Goal: Use online tool/utility: Utilize a website feature to perform a specific function

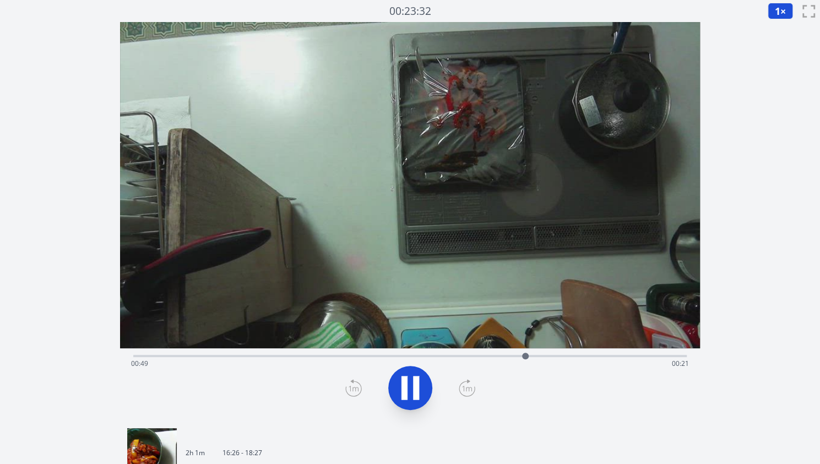
click at [610, 356] on div "Time elapsed: 00:49 Time remaining: 00:21" at bounding box center [410, 364] width 558 height 18
click at [296, 446] on link "2h 1m 16:26 - 18:27" at bounding box center [405, 453] width 557 height 50
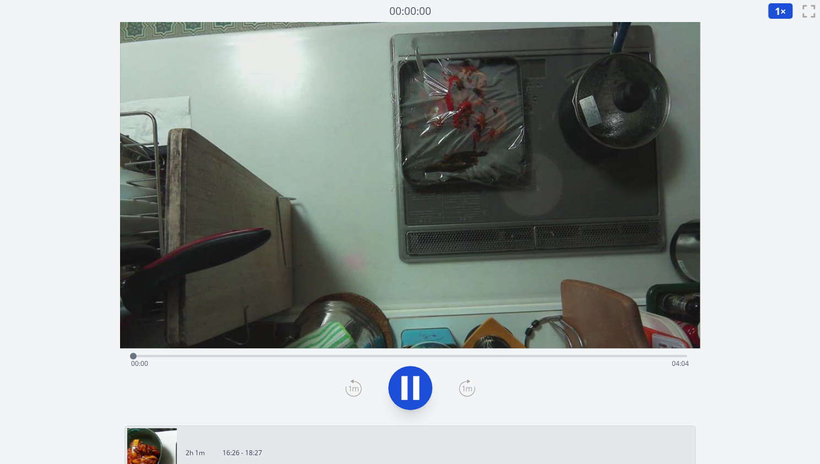
click at [206, 353] on div "Time elapsed: 00:00 Time remaining: 04:04" at bounding box center [410, 354] width 554 height 13
click at [259, 354] on div "Time elapsed: 00:32 Time remaining: 03:32" at bounding box center [410, 354] width 554 height 13
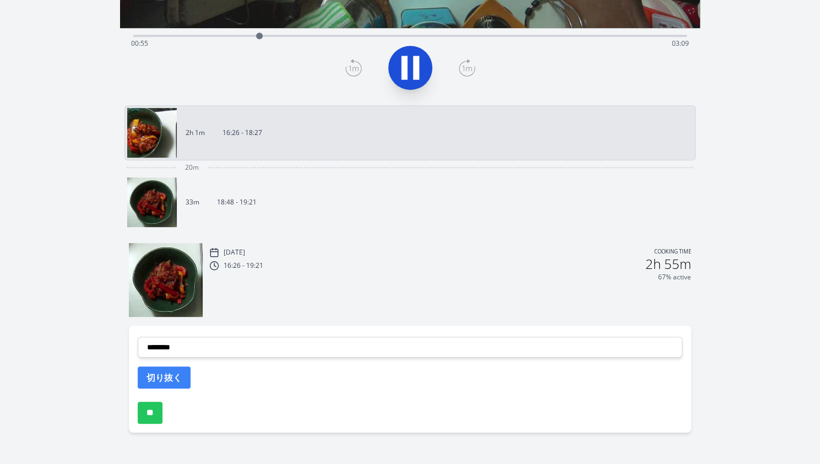
scroll to position [321, 0]
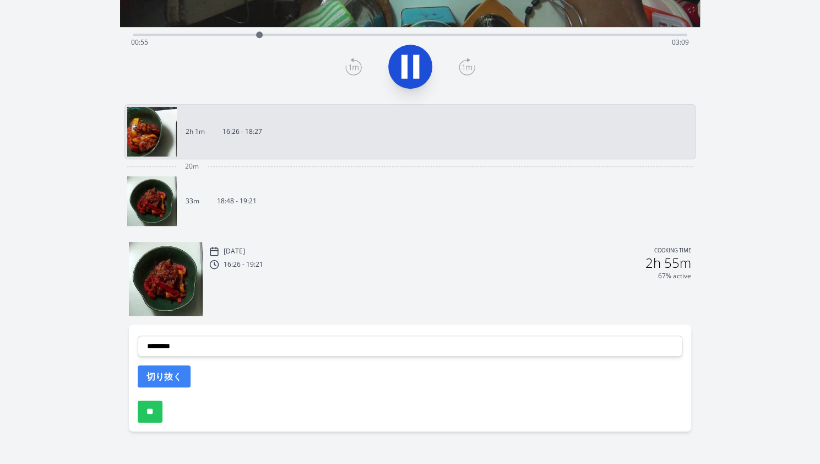
click at [292, 300] on div "Mon, 18th Aug 2025 Cooking time 16:26 - 19:21 2h 55m 67% active" at bounding box center [450, 280] width 482 height 72
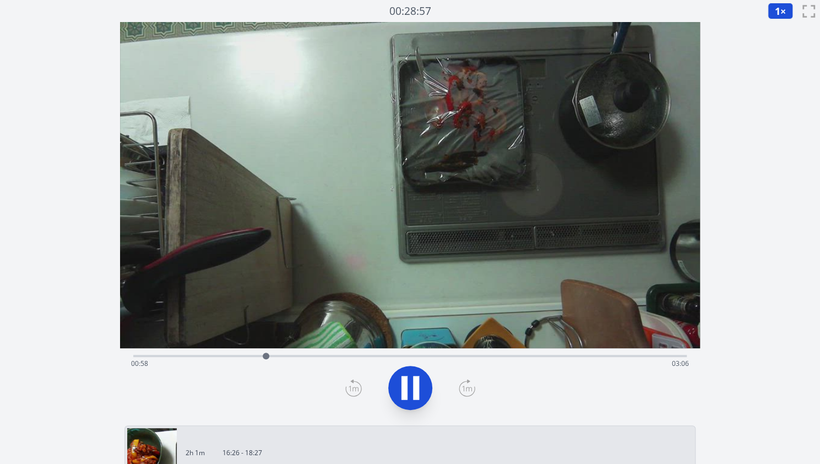
click at [376, 350] on div "Time elapsed: 00:58 Time remaining: 03:06" at bounding box center [410, 354] width 554 height 13
click at [437, 364] on div "Time elapsed: 01:46 Time remaining: 02:18" at bounding box center [410, 364] width 558 height 18
click at [559, 353] on div "Time elapsed: 02:14 Time remaining: 01:50" at bounding box center [410, 354] width 554 height 13
click at [432, 353] on div "Time elapsed: 03:10 Time remaining: 00:54" at bounding box center [410, 354] width 554 height 13
click at [404, 376] on icon at bounding box center [410, 387] width 31 height 31
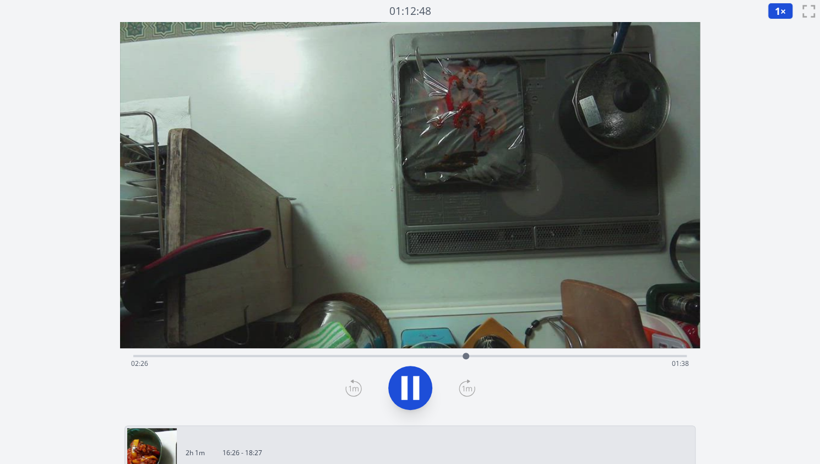
click at [495, 359] on div "Time elapsed: 02:26 Time remaining: 01:38" at bounding box center [410, 364] width 558 height 18
click at [513, 359] on div "Time elapsed: 02:39 Time remaining: 01:24" at bounding box center [410, 364] width 558 height 18
click at [415, 387] on icon at bounding box center [416, 388] width 6 height 24
click at [185, 351] on div "Time elapsed: 03:02 Time remaining: 01:01" at bounding box center [410, 354] width 554 height 13
click at [224, 355] on div "Time elapsed: 00:23 Time remaining: 03:40" at bounding box center [410, 364] width 558 height 18
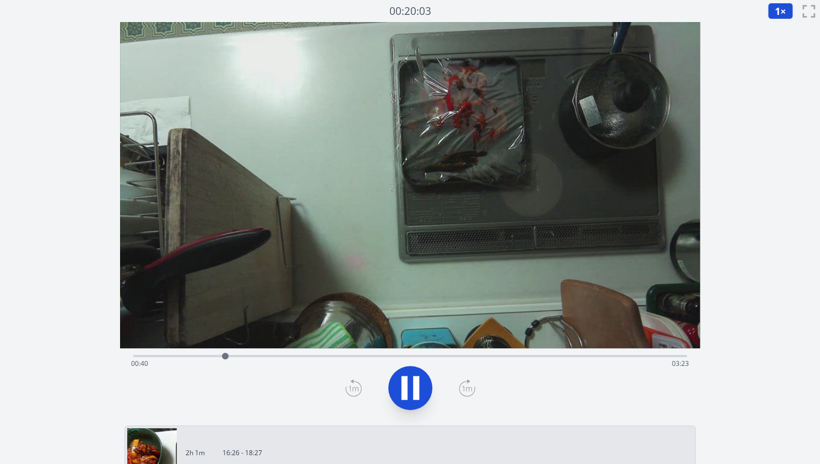
click at [277, 357] on div "Time elapsed: 00:40 Time remaining: 03:23" at bounding box center [410, 364] width 558 height 18
click at [270, 357] on div "Time elapsed: 01:04 Time remaining: 02:59" at bounding box center [410, 364] width 558 height 18
click at [260, 357] on div "Time elapsed: 01:01 Time remaining: 03:02" at bounding box center [410, 364] width 558 height 18
click at [417, 388] on icon at bounding box center [416, 388] width 6 height 24
click at [406, 382] on icon at bounding box center [405, 388] width 6 height 24
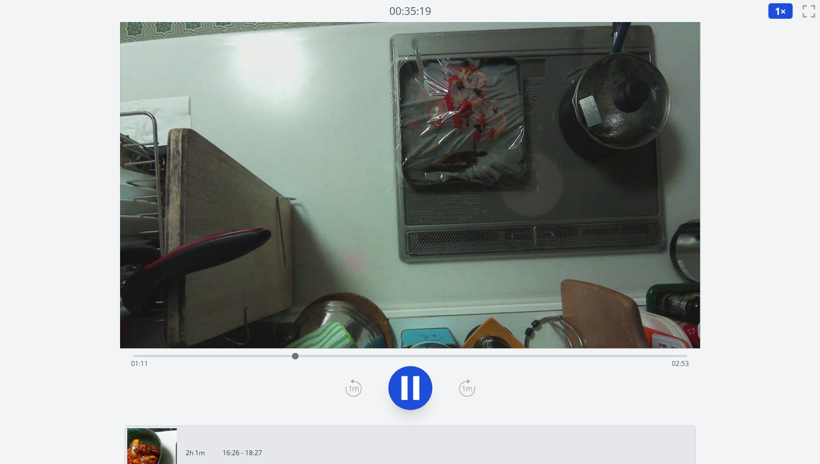
click at [356, 351] on div "Time elapsed: 01:11 Time remaining: 02:53" at bounding box center [410, 354] width 554 height 13
click at [379, 354] on div "Time elapsed: 01:41 Time remaining: 02:23" at bounding box center [410, 354] width 554 height 13
click at [417, 382] on icon at bounding box center [416, 388] width 6 height 24
click at [417, 382] on icon at bounding box center [410, 387] width 31 height 31
click at [417, 382] on icon at bounding box center [416, 388] width 6 height 24
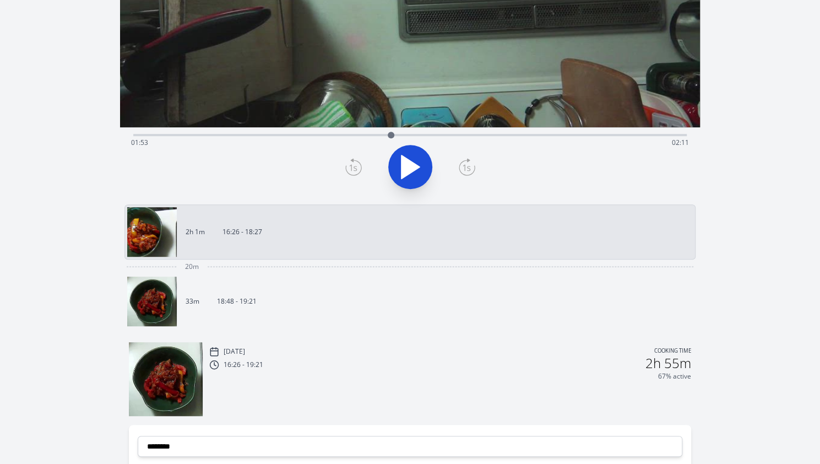
scroll to position [340, 0]
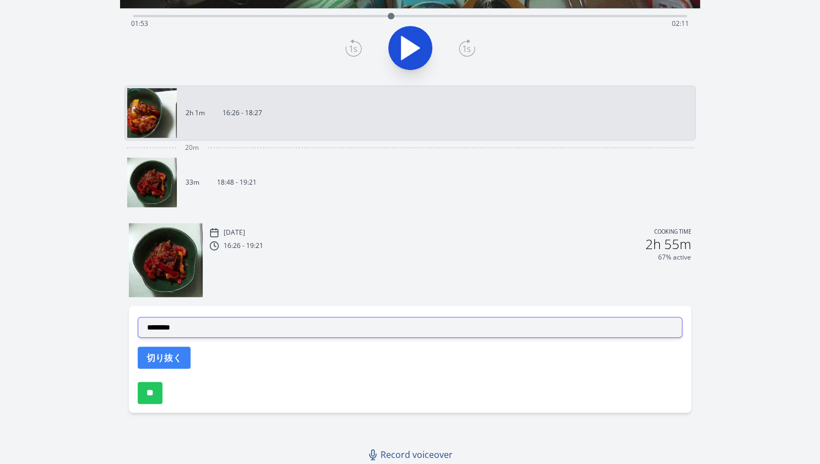
click at [205, 332] on select "**********" at bounding box center [410, 327] width 545 height 21
select select "**********"
click at [138, 317] on select "**********" at bounding box center [410, 327] width 545 height 21
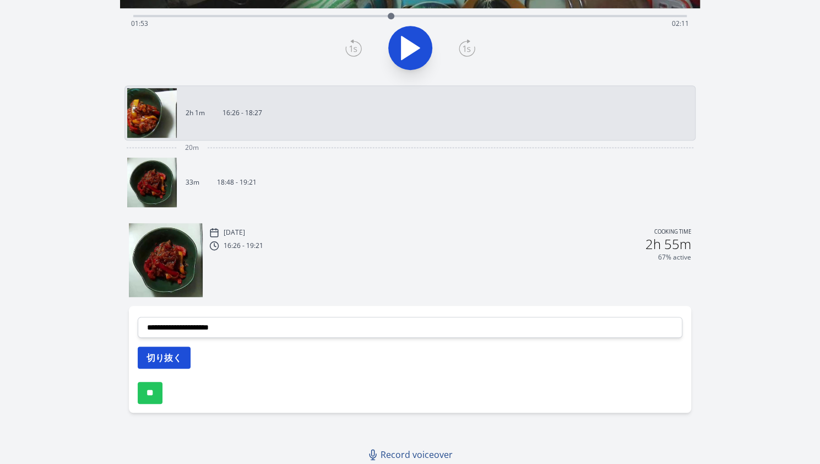
click at [170, 349] on button "切り抜く" at bounding box center [164, 357] width 53 height 22
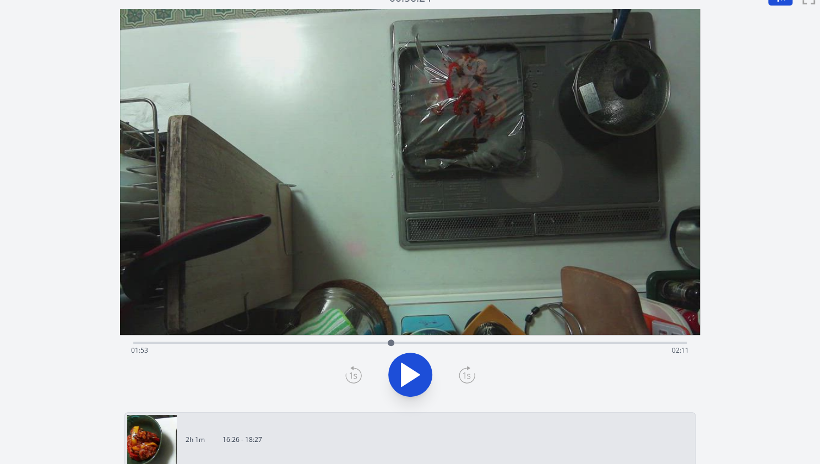
scroll to position [10, 0]
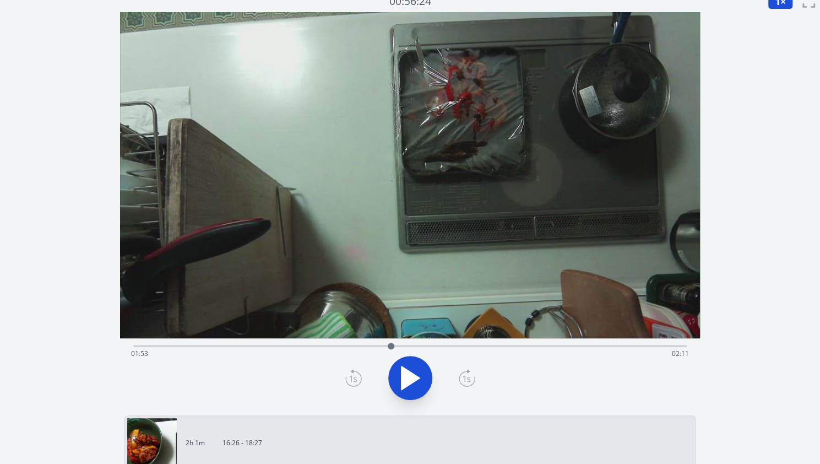
click at [221, 346] on div "Time elapsed: 01:53 Time remaining: 02:11" at bounding box center [410, 354] width 558 height 18
click at [477, 340] on div "Time elapsed: 00:40 Time remaining: 03:24" at bounding box center [410, 344] width 554 height 13
click at [513, 343] on div "Time elapsed: 02:32 Time remaining: 01:32" at bounding box center [410, 344] width 554 height 13
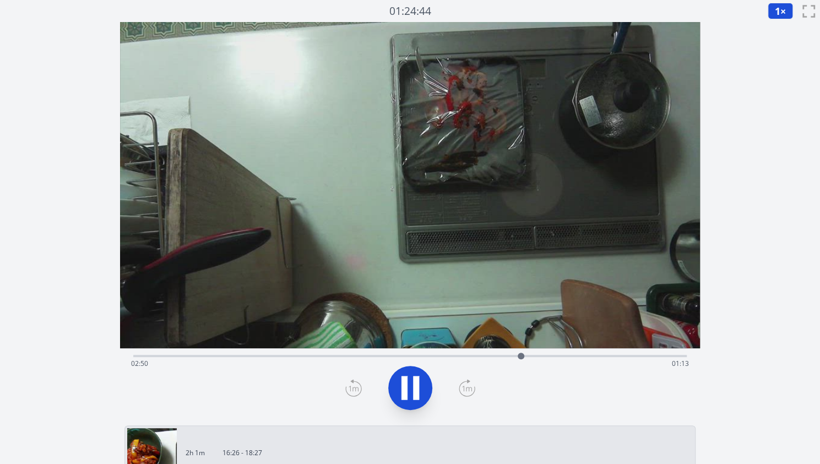
click at [494, 354] on div "Time elapsed: 02:50 Time remaining: 01:13" at bounding box center [410, 354] width 554 height 13
click at [482, 355] on div "Time elapsed: 02:39 Time remaining: 01:24" at bounding box center [410, 364] width 558 height 18
click at [414, 376] on icon at bounding box center [416, 388] width 6 height 24
click at [476, 356] on div "Time elapsed: 02:36 Time remaining: 01:28" at bounding box center [410, 364] width 558 height 18
click at [408, 385] on icon at bounding box center [411, 387] width 18 height 23
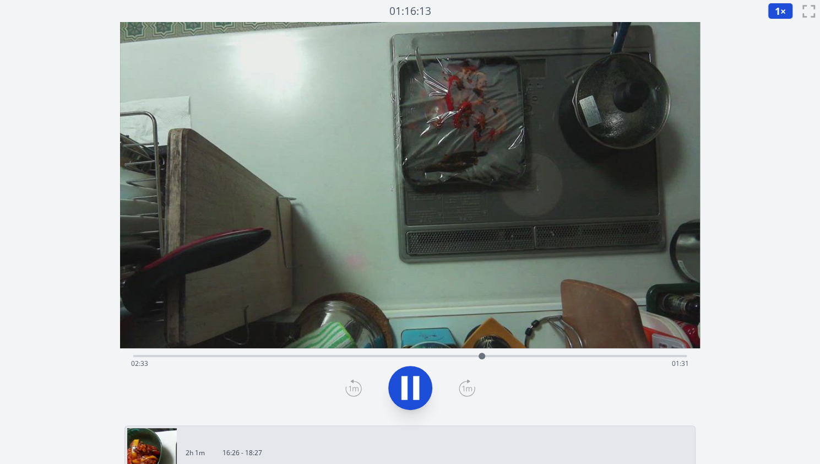
click at [502, 353] on div "Time elapsed: 02:33 Time remaining: 01:31" at bounding box center [410, 354] width 554 height 13
click at [412, 378] on icon at bounding box center [410, 387] width 31 height 31
click at [503, 354] on div at bounding box center [507, 356] width 17 height 17
click at [500, 354] on div at bounding box center [503, 356] width 17 height 17
click at [358, 388] on icon at bounding box center [353, 388] width 17 height 18
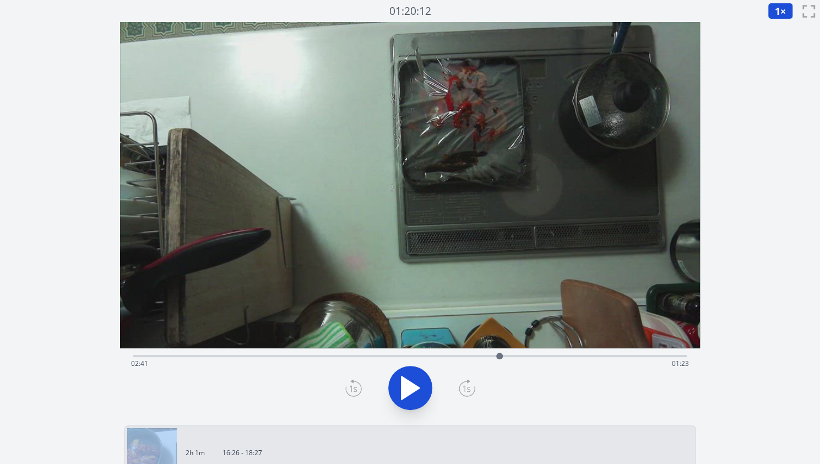
click at [358, 388] on icon at bounding box center [353, 388] width 17 height 18
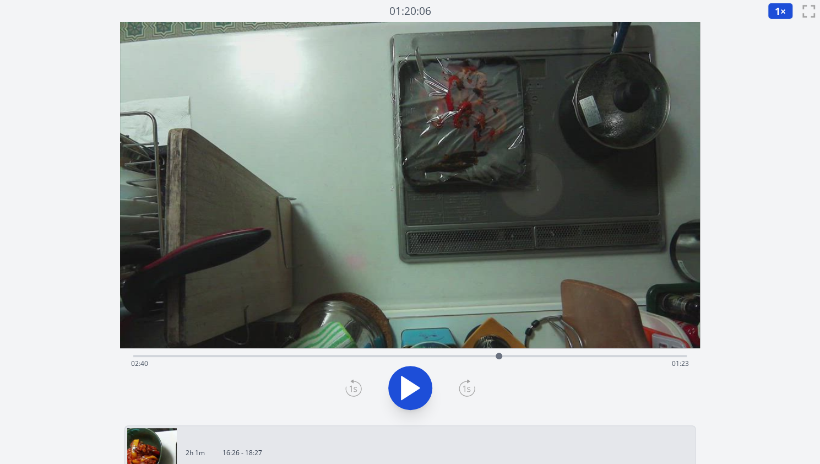
click at [358, 388] on icon at bounding box center [353, 388] width 17 height 18
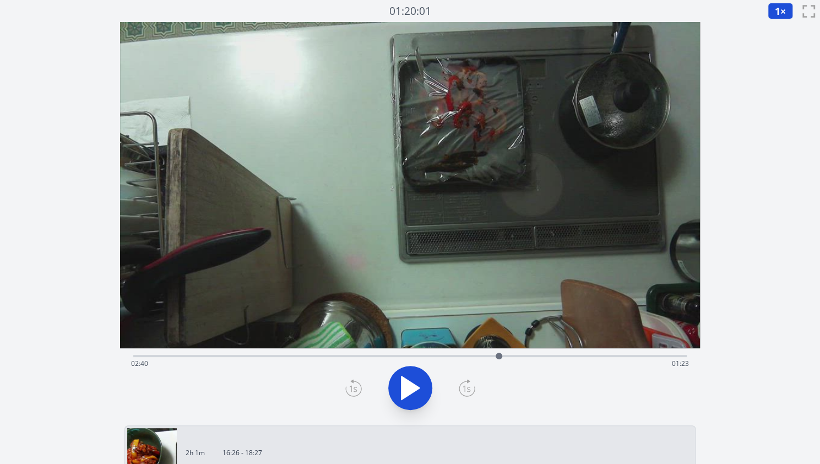
click at [358, 388] on icon at bounding box center [353, 388] width 17 height 18
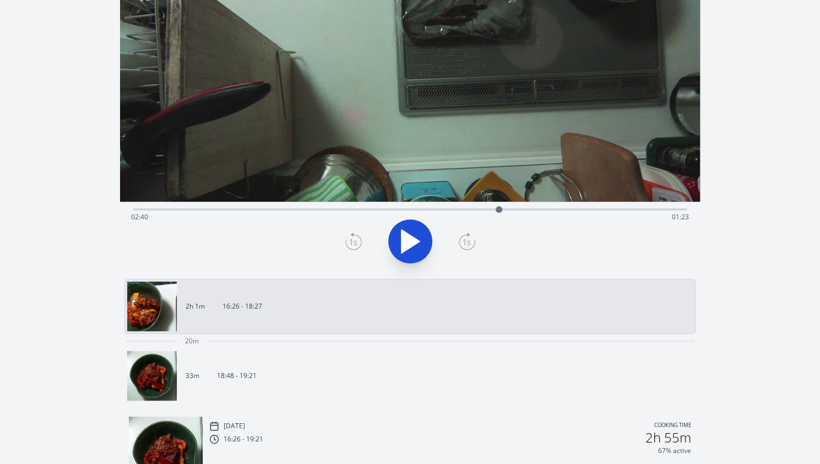
scroll to position [366, 0]
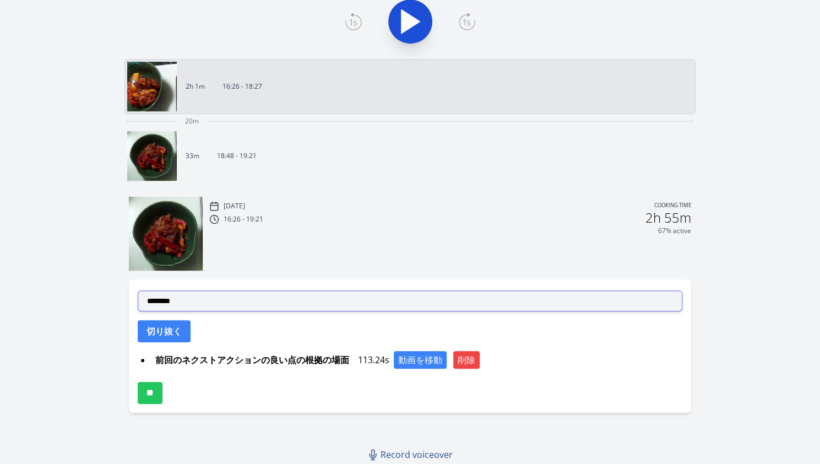
click at [227, 297] on select "**********" at bounding box center [410, 300] width 545 height 21
select select "**********"
click at [138, 290] on select "**********" at bounding box center [410, 300] width 545 height 21
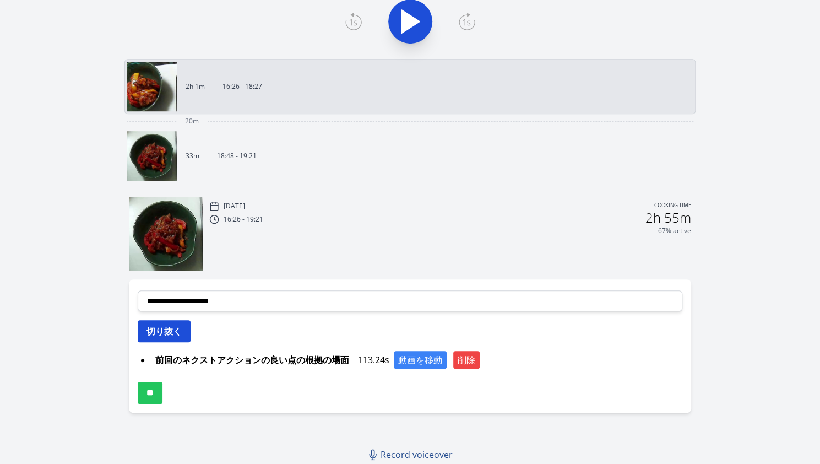
click at [164, 321] on button "切り抜く" at bounding box center [164, 331] width 53 height 22
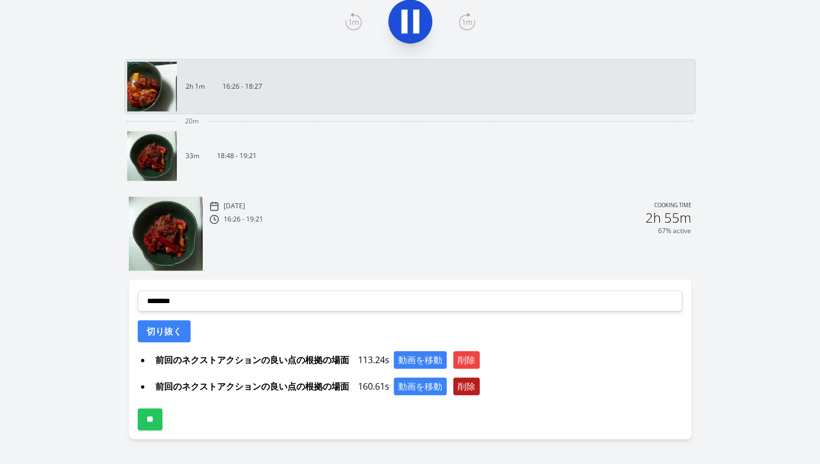
click at [467, 382] on button "削除" at bounding box center [466, 386] width 26 height 18
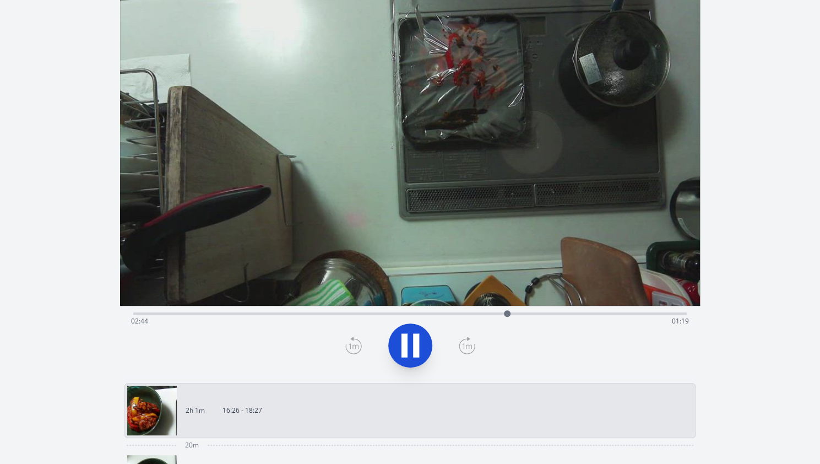
scroll to position [0, 0]
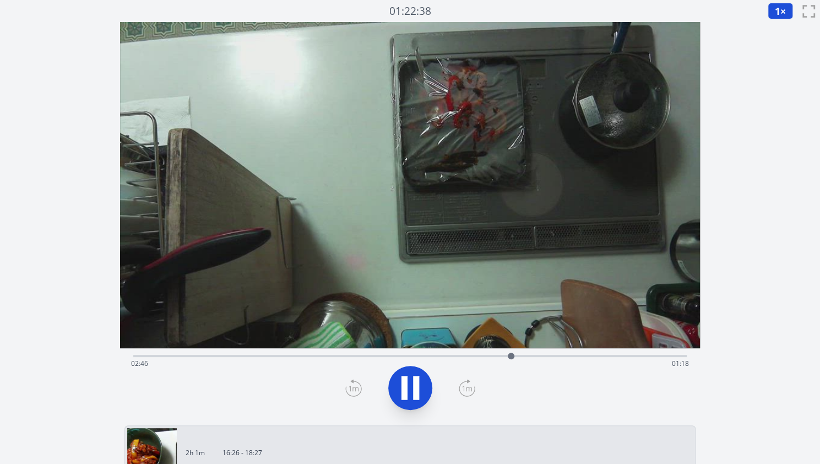
click at [421, 385] on icon at bounding box center [410, 387] width 31 height 31
click at [505, 356] on div at bounding box center [511, 356] width 17 height 17
click at [510, 359] on div at bounding box center [504, 356] width 17 height 17
click at [503, 357] on div at bounding box center [510, 356] width 17 height 17
click at [421, 384] on icon at bounding box center [410, 387] width 31 height 31
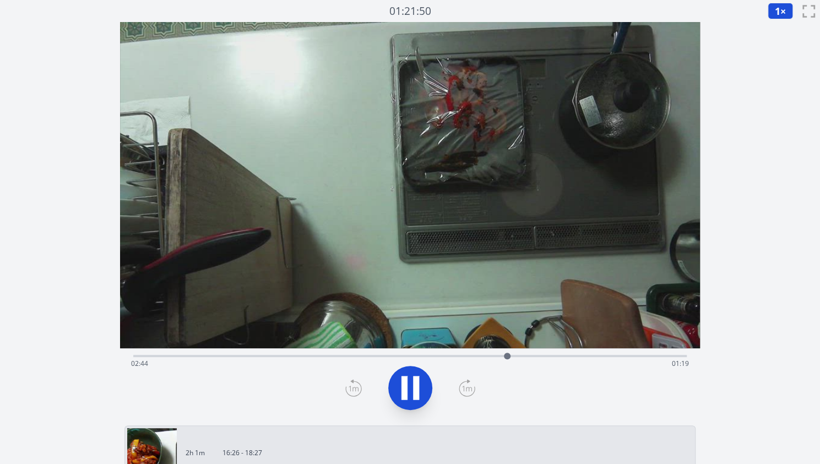
click at [421, 384] on icon at bounding box center [410, 387] width 31 height 31
click at [356, 385] on icon at bounding box center [353, 388] width 17 height 18
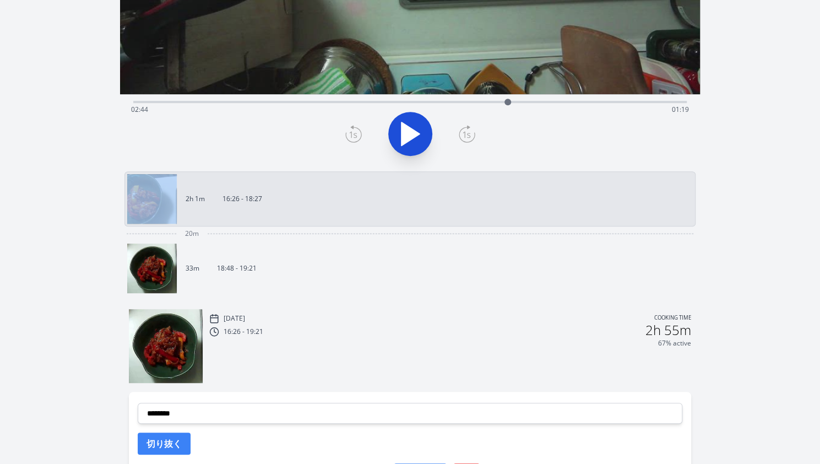
scroll to position [254, 0]
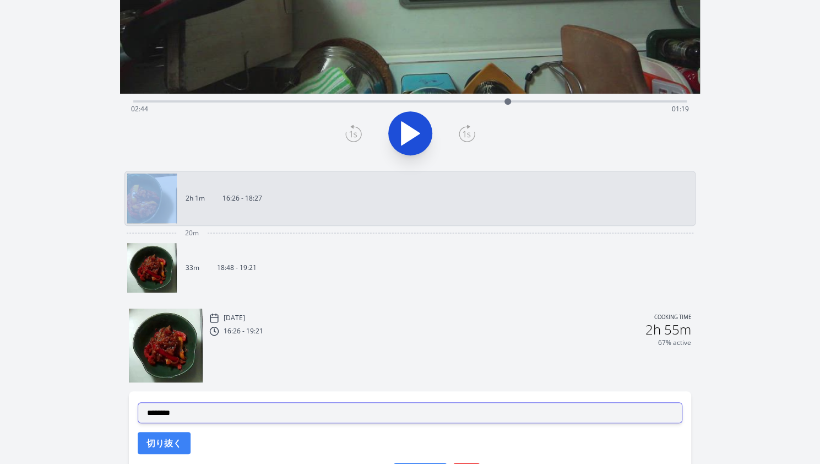
click at [277, 406] on select "**********" at bounding box center [410, 412] width 545 height 21
select select "**********"
click at [138, 402] on select "**********" at bounding box center [410, 412] width 545 height 21
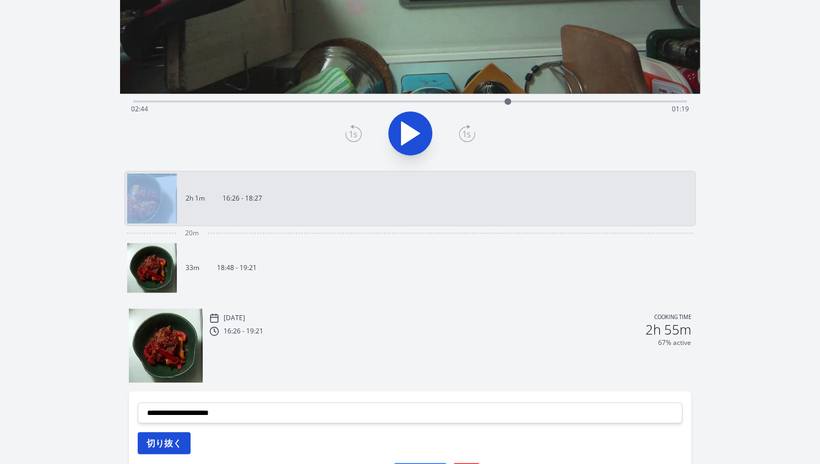
click at [165, 433] on button "切り抜く" at bounding box center [164, 443] width 53 height 22
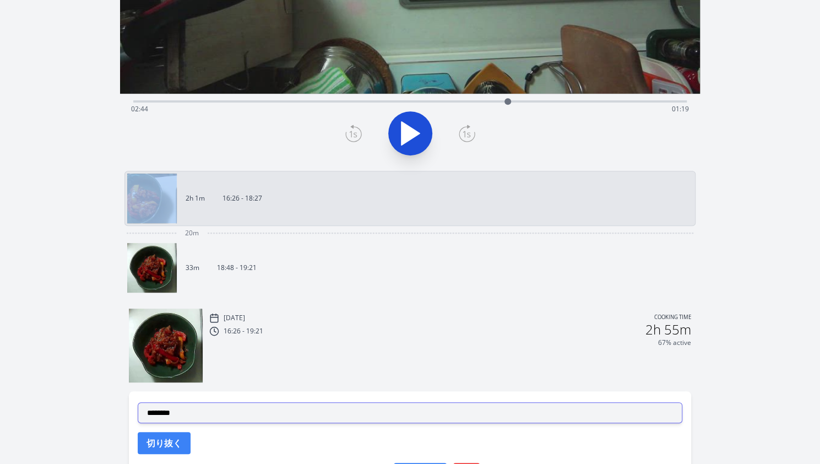
click at [189, 413] on select "**********" at bounding box center [410, 412] width 545 height 21
select select "**********"
click at [138, 402] on select "**********" at bounding box center [410, 412] width 545 height 21
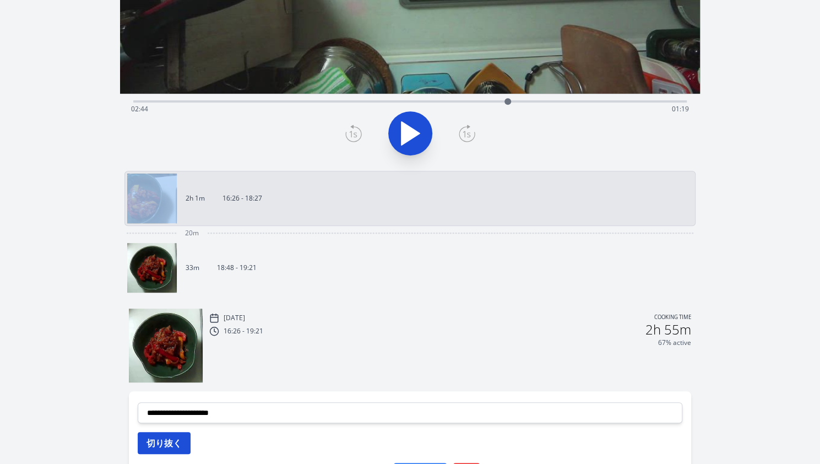
click at [163, 434] on button "切り抜く" at bounding box center [164, 443] width 53 height 22
select select
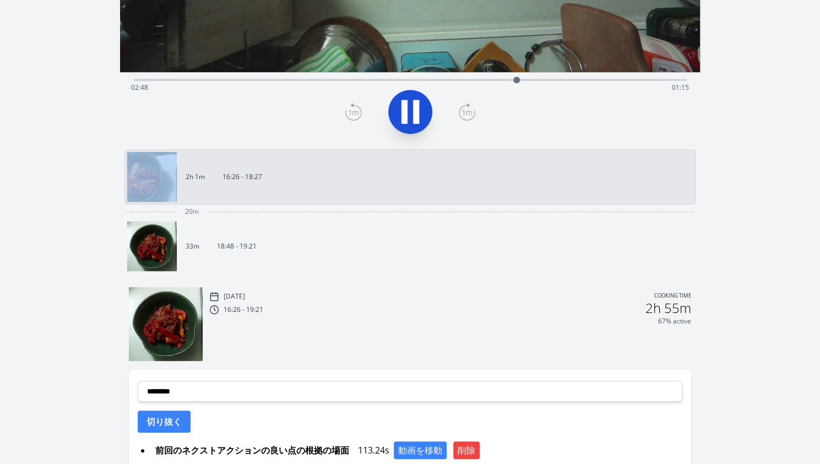
scroll to position [419, 0]
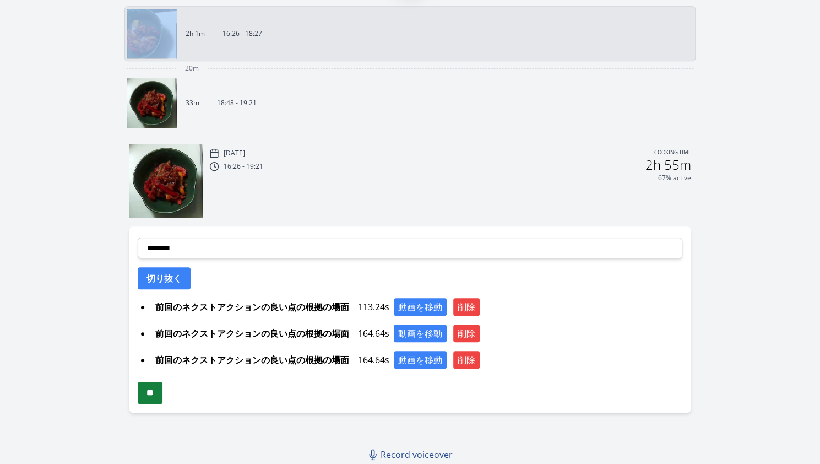
click at [154, 394] on input "**" at bounding box center [150, 393] width 25 height 22
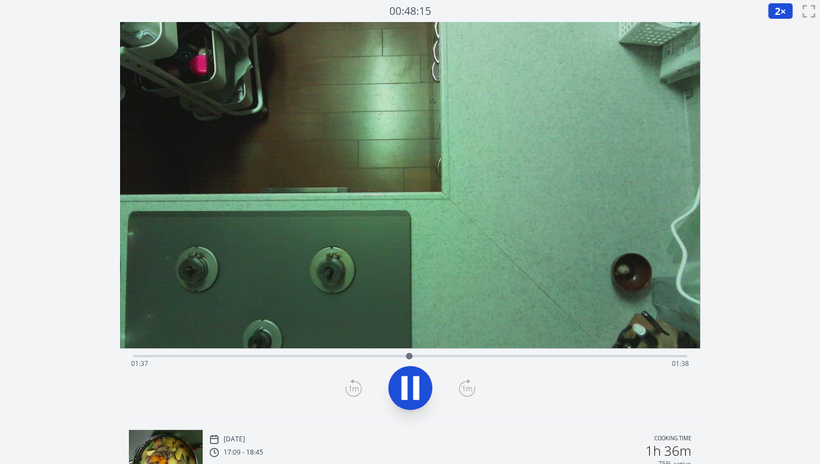
click at [465, 354] on div "Time elapsed: 01:37 Time remaining: 01:38" at bounding box center [410, 354] width 554 height 13
click at [417, 384] on icon at bounding box center [416, 388] width 6 height 24
click at [221, 356] on div "Time elapsed: 02:07 Time remaining: 01:08" at bounding box center [410, 364] width 558 height 18
click at [395, 389] on icon at bounding box center [410, 387] width 31 height 31
click at [302, 357] on div "Time elapsed: 00:36 Time remaining: 02:39" at bounding box center [410, 364] width 558 height 18
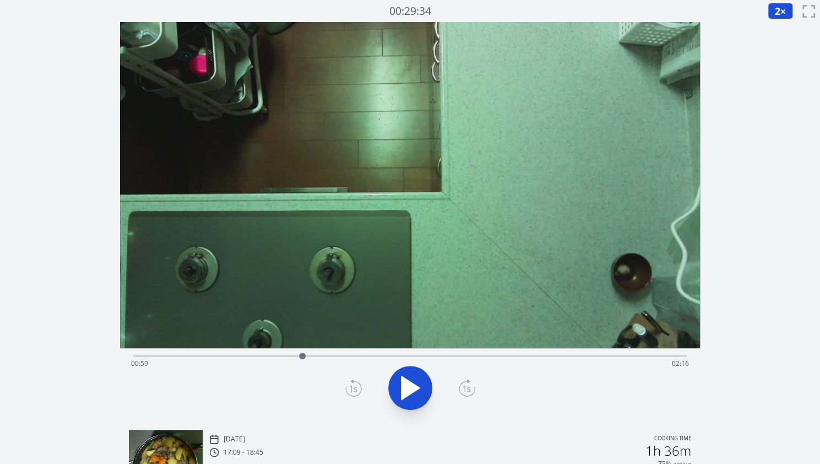
click at [249, 357] on div "Time elapsed: 00:59 Time remaining: 02:16" at bounding box center [410, 364] width 558 height 18
click at [265, 356] on div "Time elapsed: 00:40 Time remaining: 02:35" at bounding box center [410, 364] width 558 height 18
click at [279, 356] on div "Time elapsed: 00:46 Time remaining: 02:29" at bounding box center [410, 364] width 558 height 18
click at [410, 377] on icon at bounding box center [410, 387] width 31 height 31
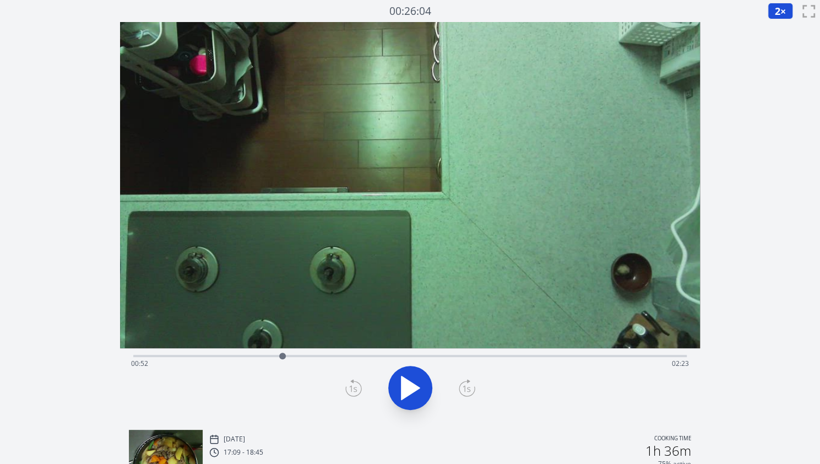
click at [410, 377] on icon at bounding box center [410, 387] width 31 height 31
click at [350, 388] on icon at bounding box center [353, 388] width 17 height 18
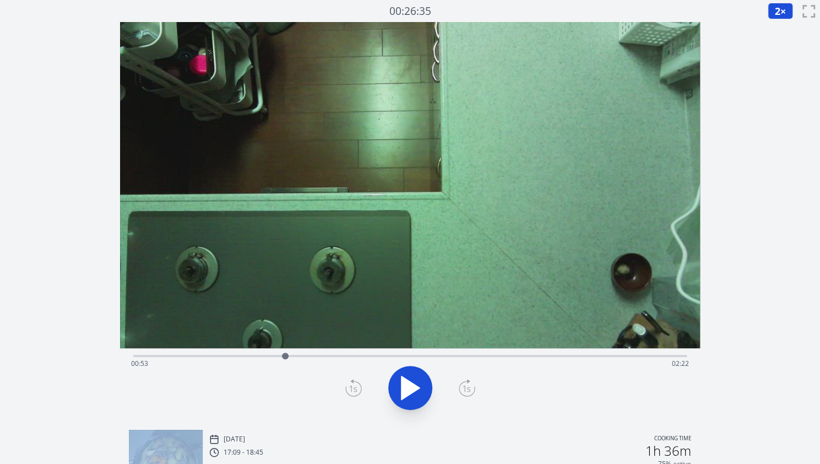
click at [350, 388] on icon at bounding box center [353, 388] width 17 height 18
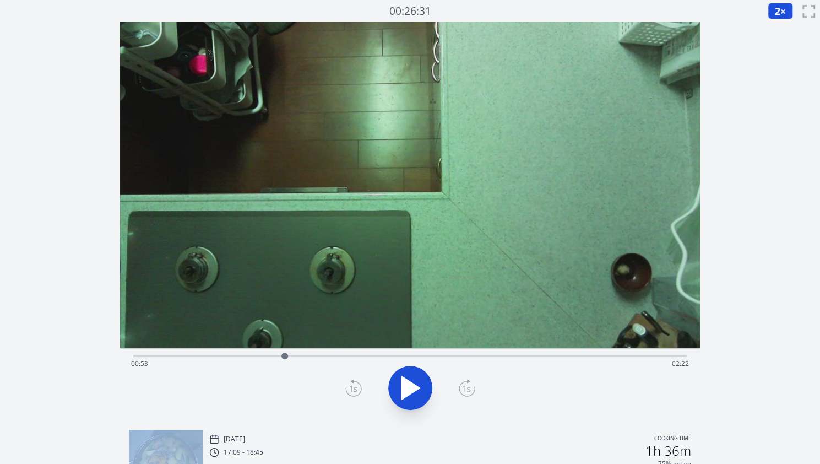
click at [350, 388] on icon at bounding box center [353, 388] width 17 height 18
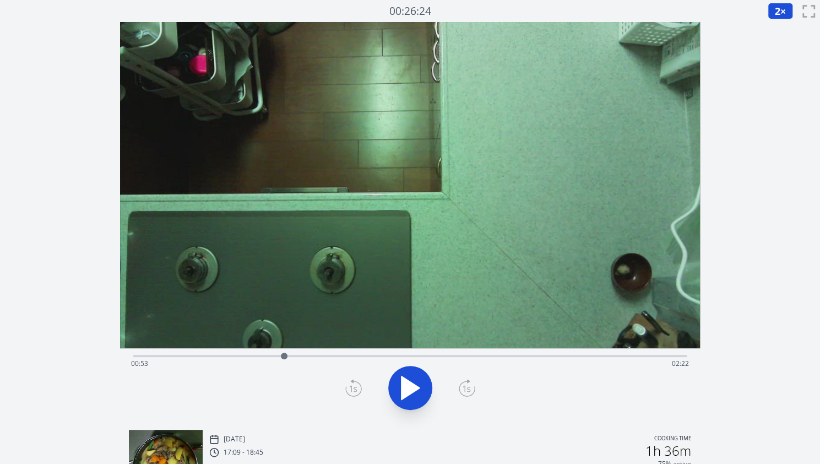
click at [350, 388] on icon at bounding box center [353, 388] width 17 height 18
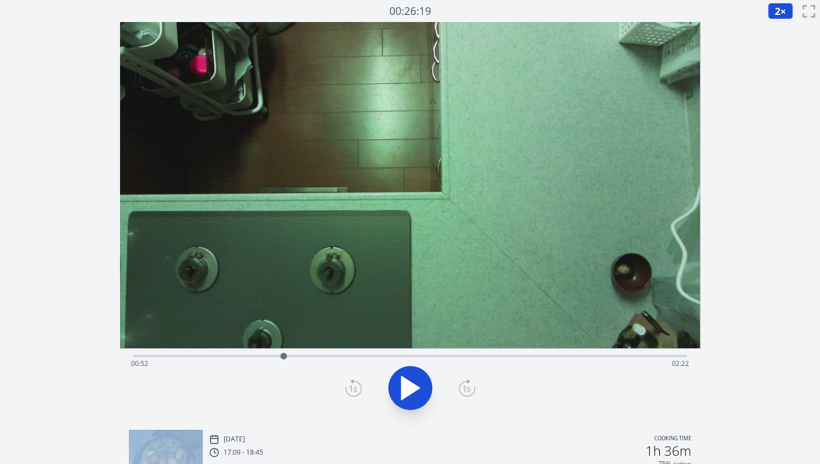
click at [350, 388] on icon at bounding box center [353, 388] width 17 height 18
click at [405, 385] on icon at bounding box center [411, 387] width 18 height 23
click at [405, 385] on icon at bounding box center [405, 388] width 6 height 24
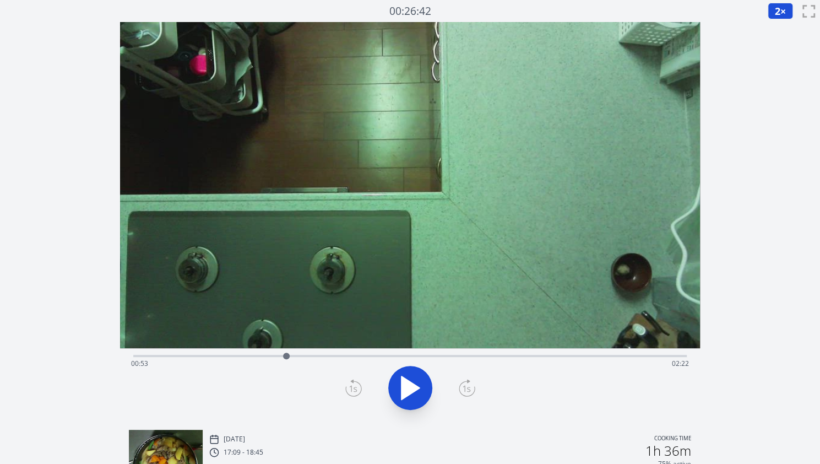
click at [351, 384] on icon at bounding box center [353, 388] width 17 height 18
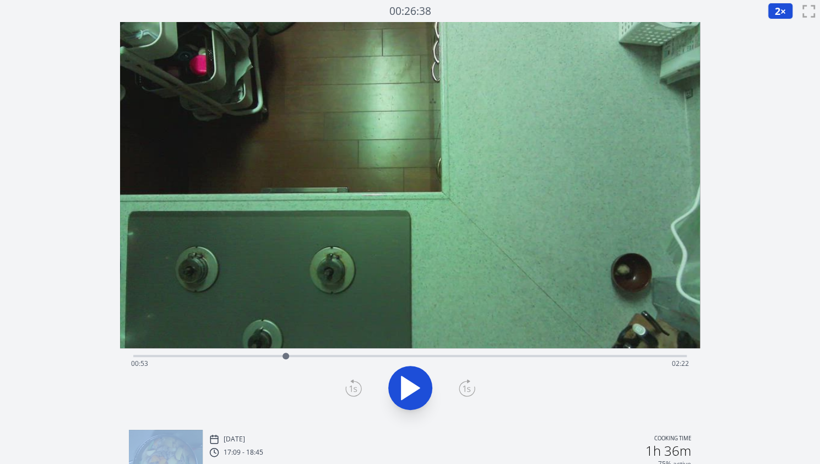
click at [351, 384] on icon at bounding box center [353, 388] width 17 height 18
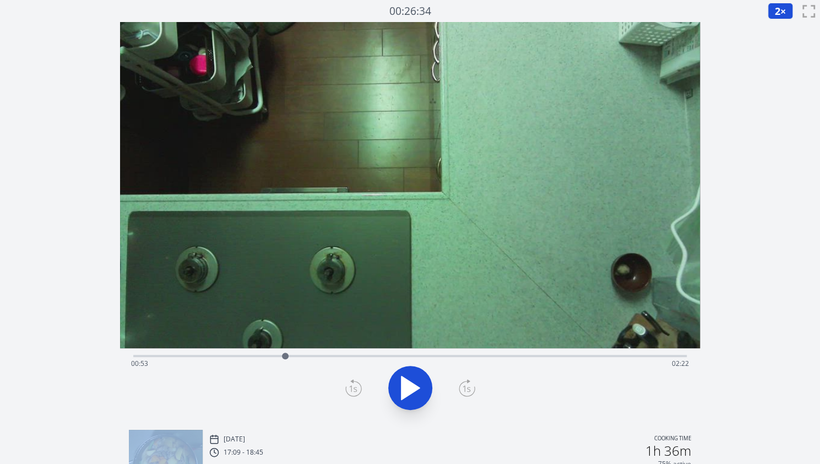
click at [351, 384] on icon at bounding box center [353, 388] width 17 height 18
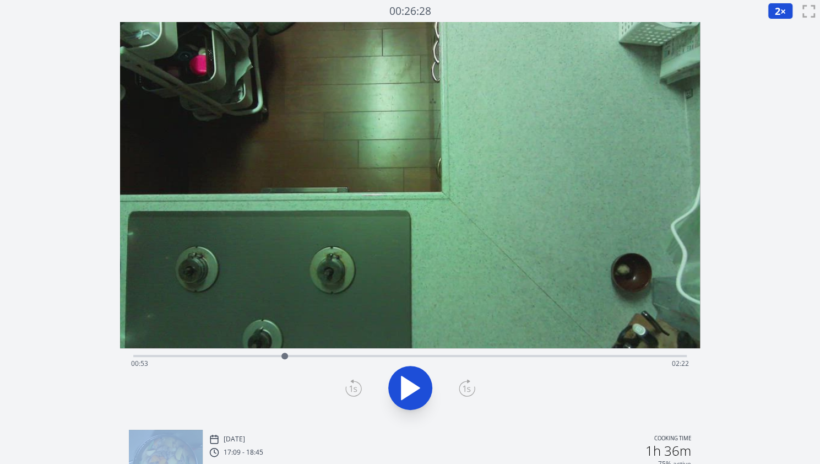
click at [351, 384] on icon at bounding box center [353, 388] width 17 height 18
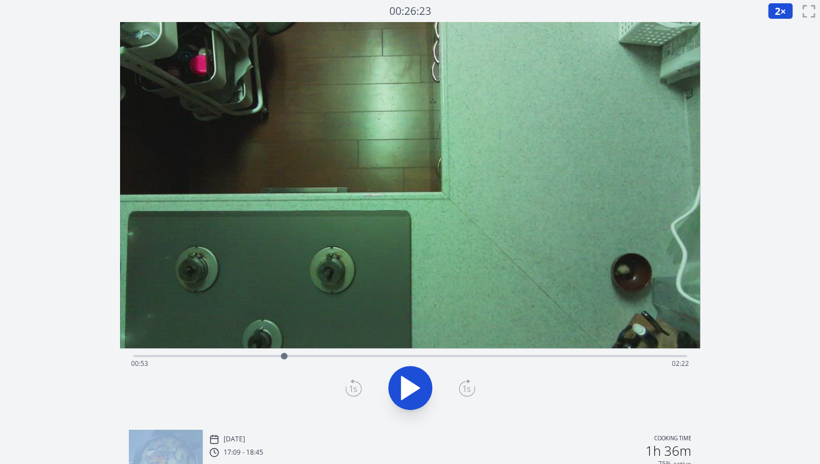
click at [351, 384] on icon at bounding box center [353, 388] width 17 height 18
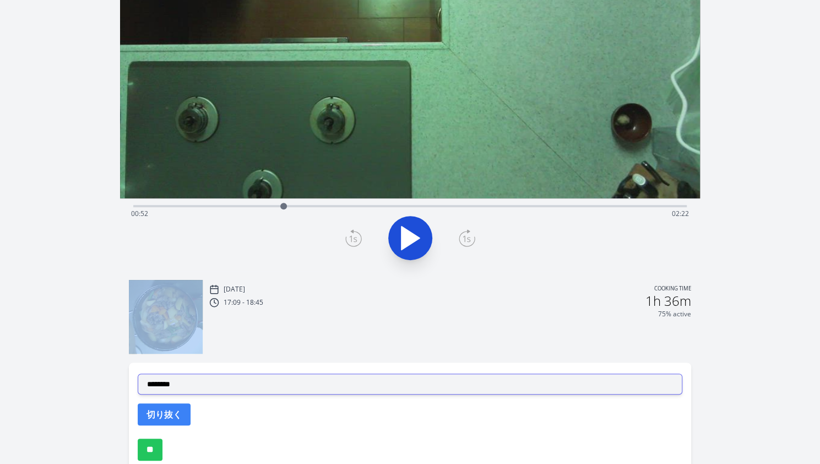
click at [255, 385] on select "**********" at bounding box center [410, 383] width 545 height 21
select select "**********"
click at [138, 373] on select "**********" at bounding box center [410, 383] width 545 height 21
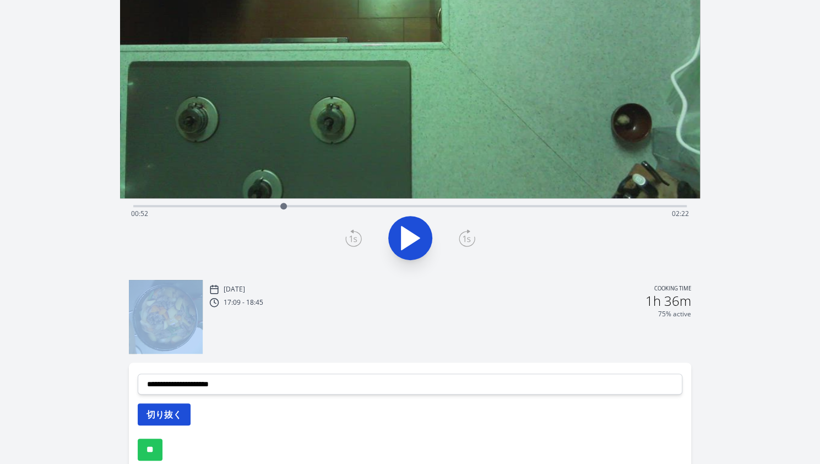
click at [165, 415] on button "切り抜く" at bounding box center [164, 414] width 53 height 22
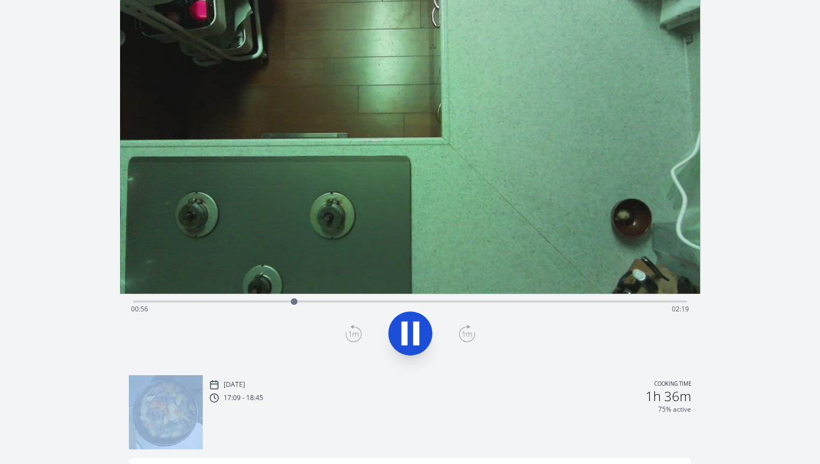
scroll to position [0, 0]
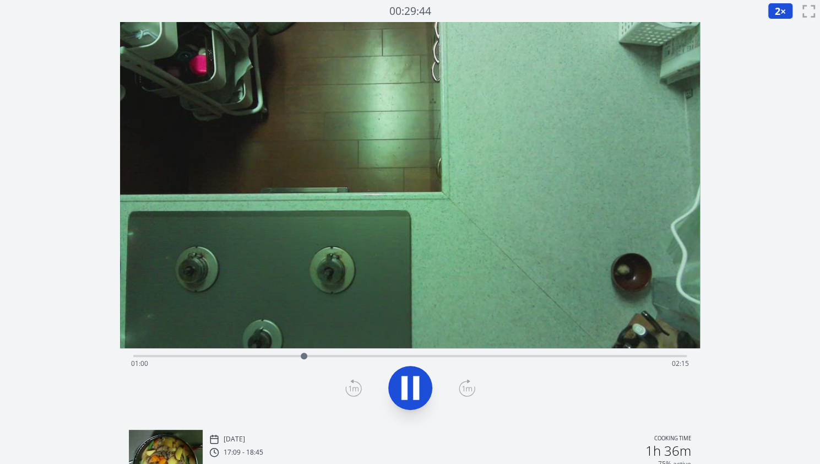
click at [413, 354] on div "Time elapsed: 01:00 Time remaining: 02:15" at bounding box center [410, 354] width 554 height 13
click at [361, 352] on div "Time elapsed: 01:41 Time remaining: 01:34" at bounding box center [410, 354] width 554 height 13
click at [403, 384] on icon at bounding box center [405, 388] width 6 height 24
click at [357, 353] on div "Time elapsed: 01:22 Time remaining: 01:53" at bounding box center [410, 354] width 554 height 13
click at [353, 387] on icon at bounding box center [353, 388] width 17 height 18
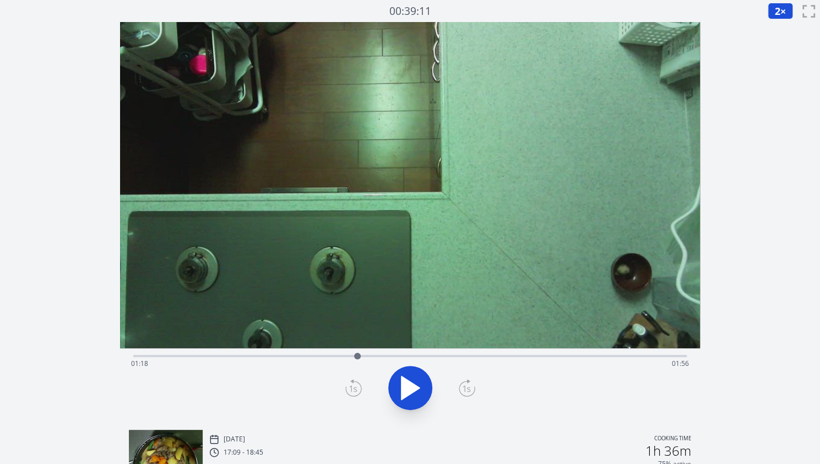
click at [353, 387] on icon at bounding box center [353, 388] width 17 height 18
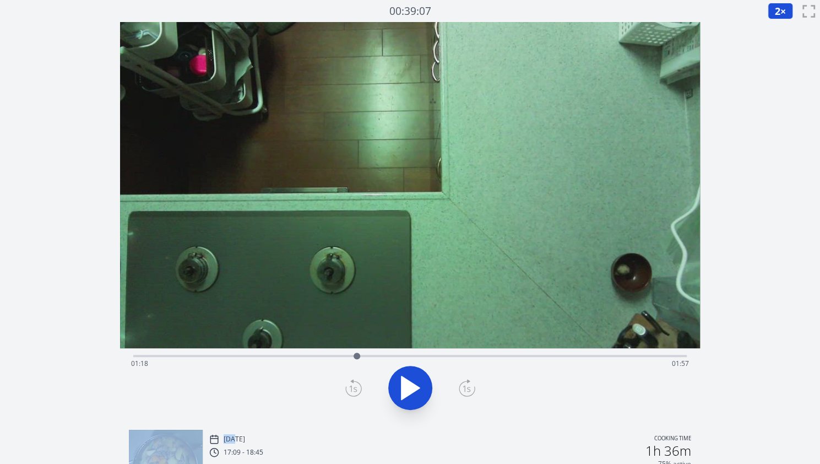
click at [353, 387] on icon at bounding box center [353, 388] width 17 height 18
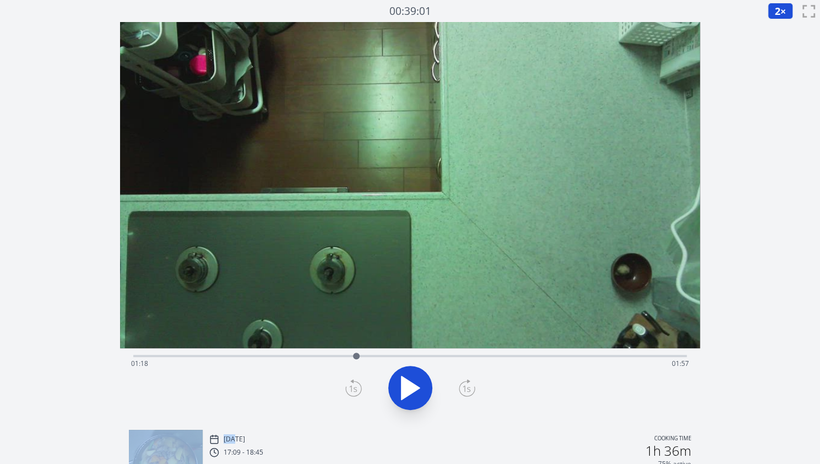
click at [353, 387] on icon at bounding box center [353, 388] width 17 height 18
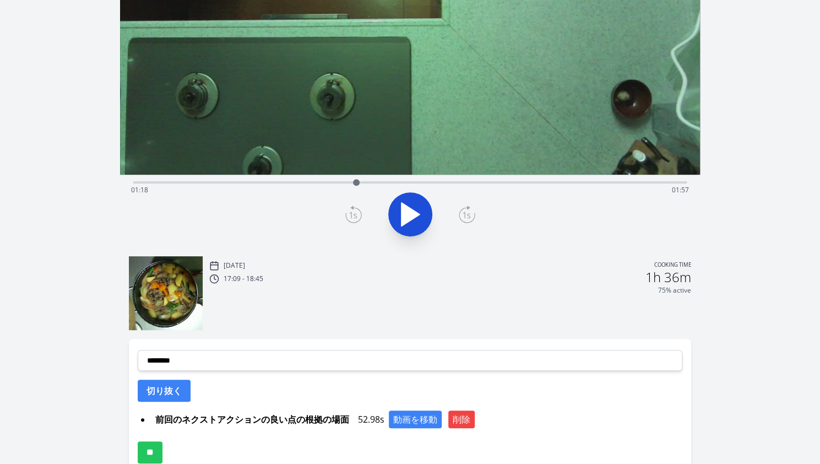
scroll to position [174, 0]
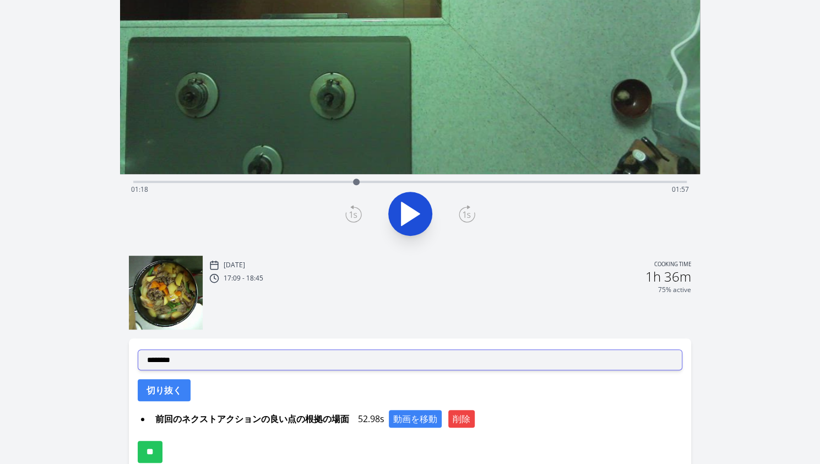
click at [300, 365] on select "**********" at bounding box center [410, 359] width 545 height 21
select select "**********"
click at [138, 349] on select "**********" at bounding box center [410, 359] width 545 height 21
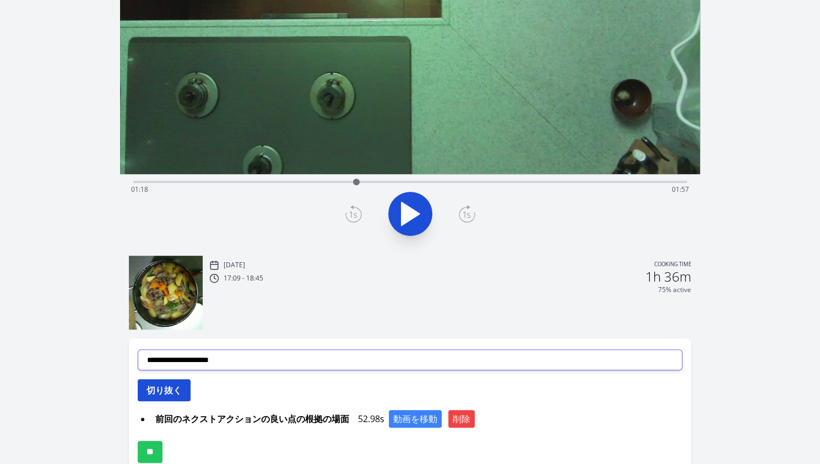
scroll to position [234, 0]
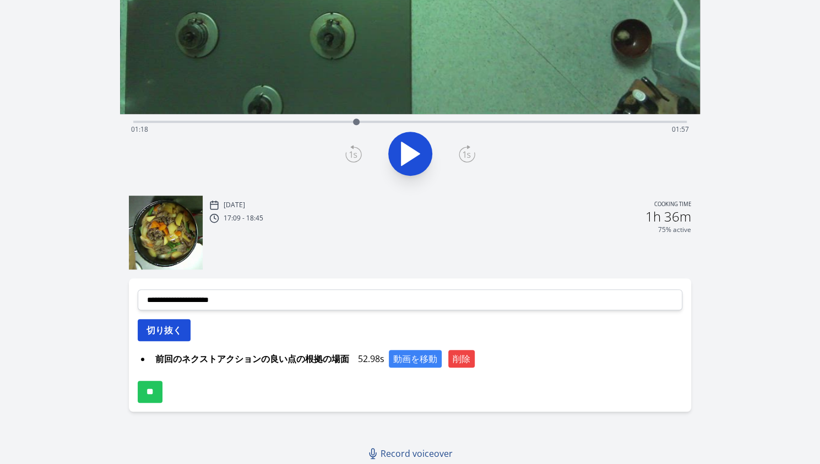
click at [173, 329] on button "切り抜く" at bounding box center [164, 330] width 53 height 22
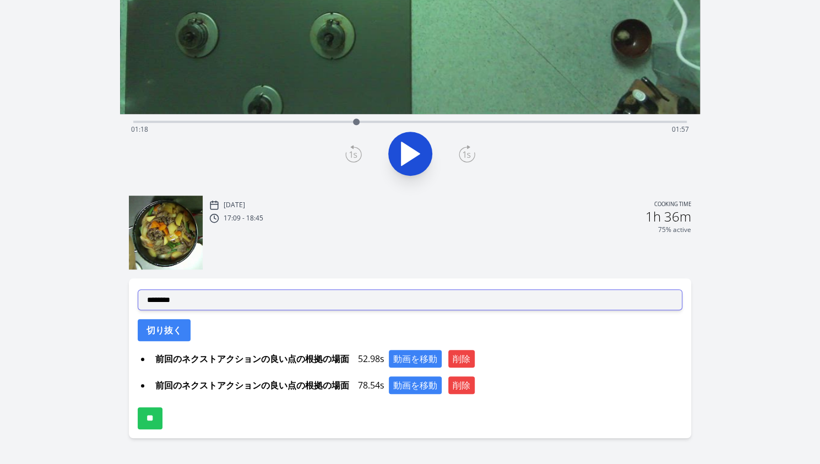
click at [191, 305] on select "**********" at bounding box center [410, 299] width 545 height 21
select select "**********"
click at [138, 289] on select "**********" at bounding box center [410, 299] width 545 height 21
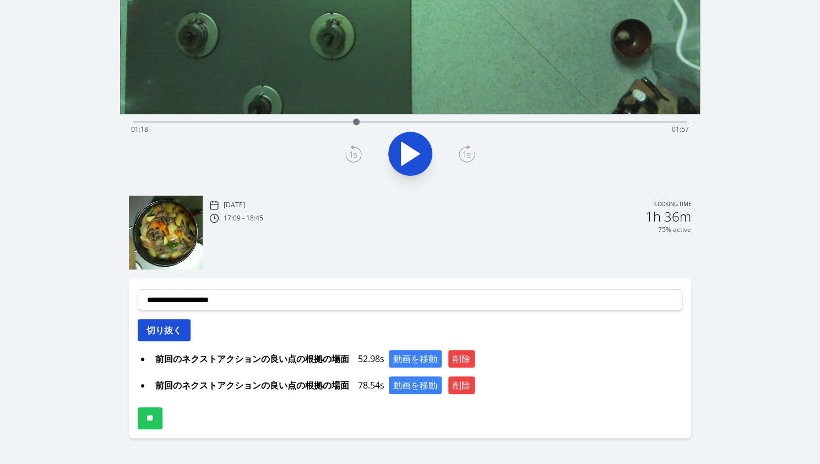
click at [169, 326] on button "切り抜く" at bounding box center [164, 330] width 53 height 22
select select
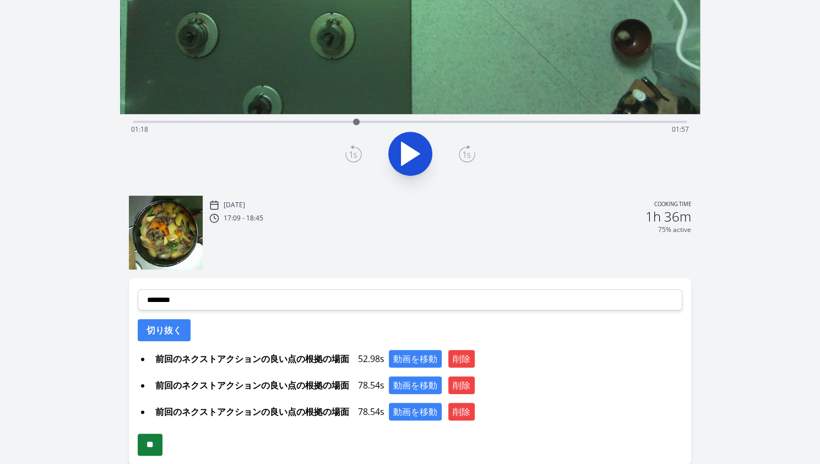
click at [155, 446] on input "**" at bounding box center [150, 444] width 25 height 22
